Goal: Task Accomplishment & Management: Manage account settings

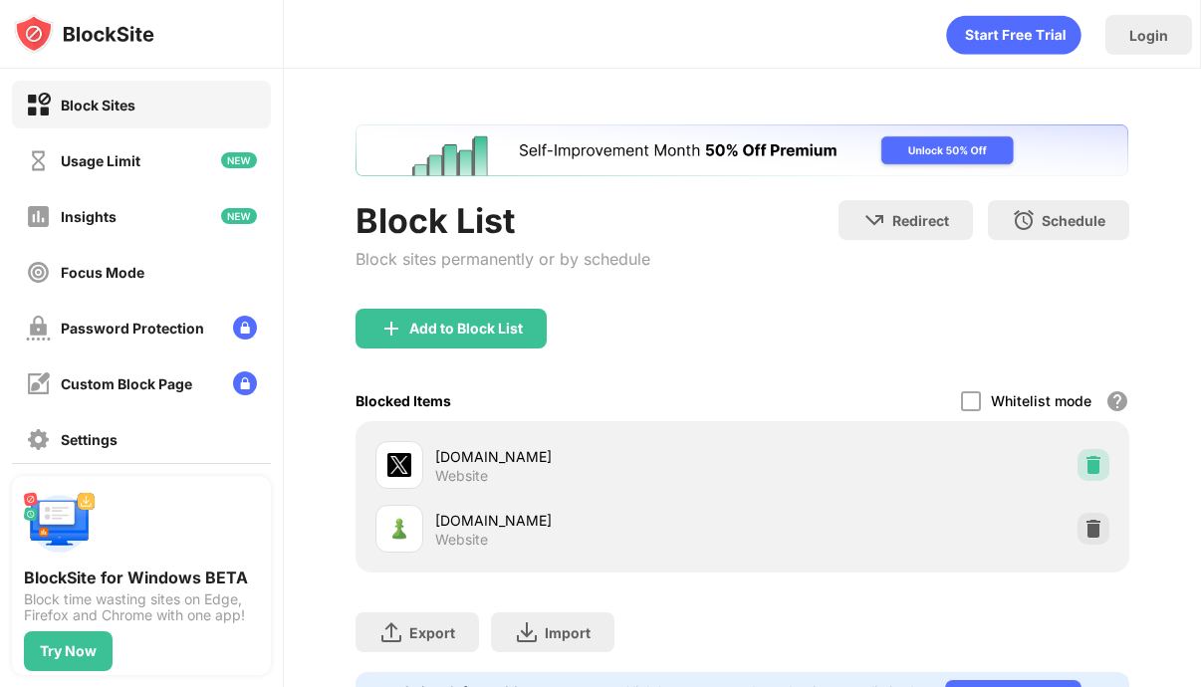
click at [1095, 456] on img at bounding box center [1094, 465] width 20 height 20
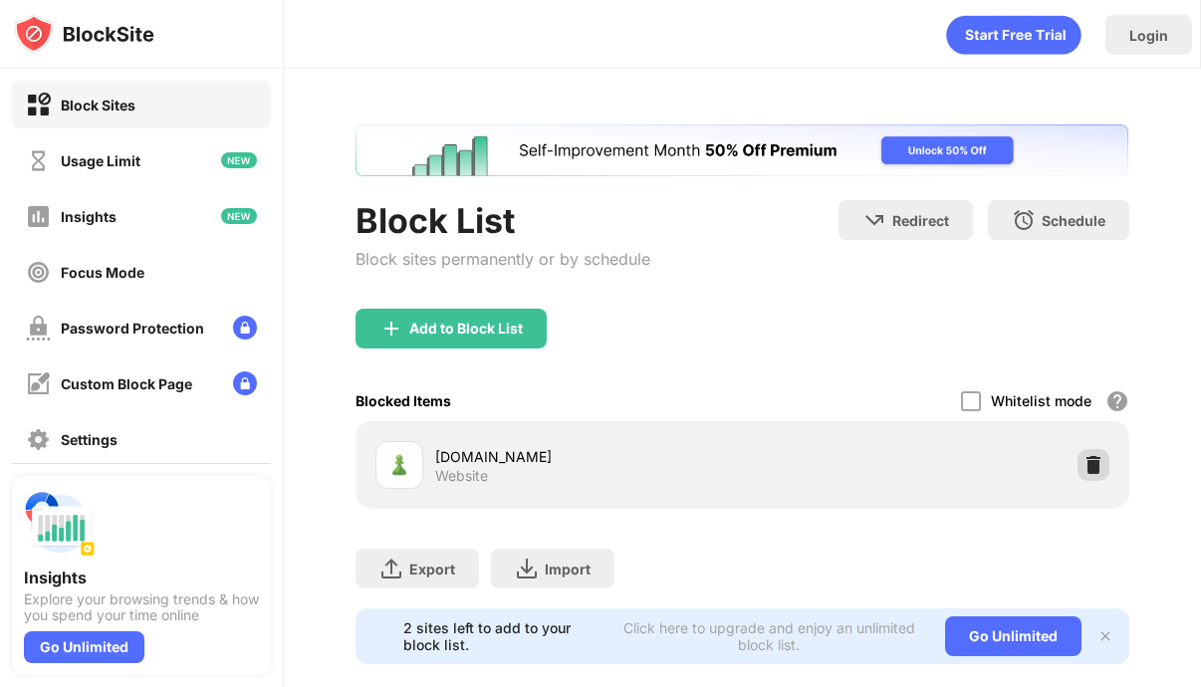
click at [1088, 469] on img at bounding box center [1094, 465] width 20 height 20
